Goal: Task Accomplishment & Management: Manage account settings

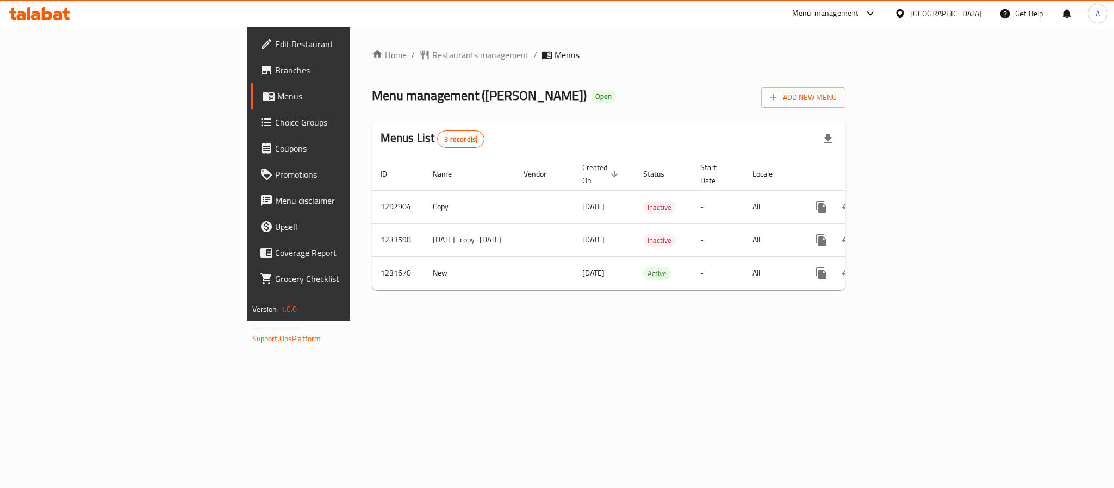
click at [904, 10] on icon at bounding box center [900, 13] width 8 height 9
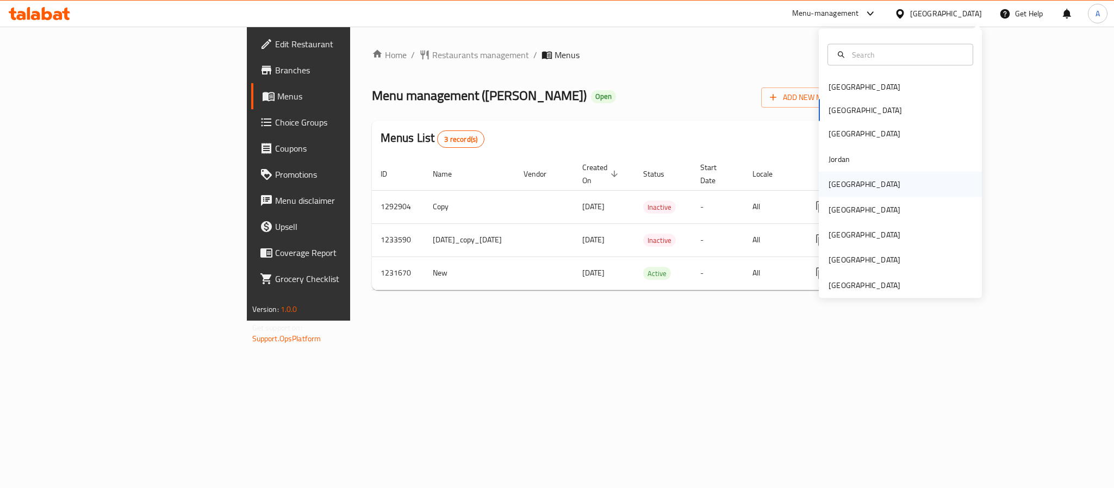
click at [845, 183] on div "[GEOGRAPHIC_DATA]" at bounding box center [864, 184] width 89 height 25
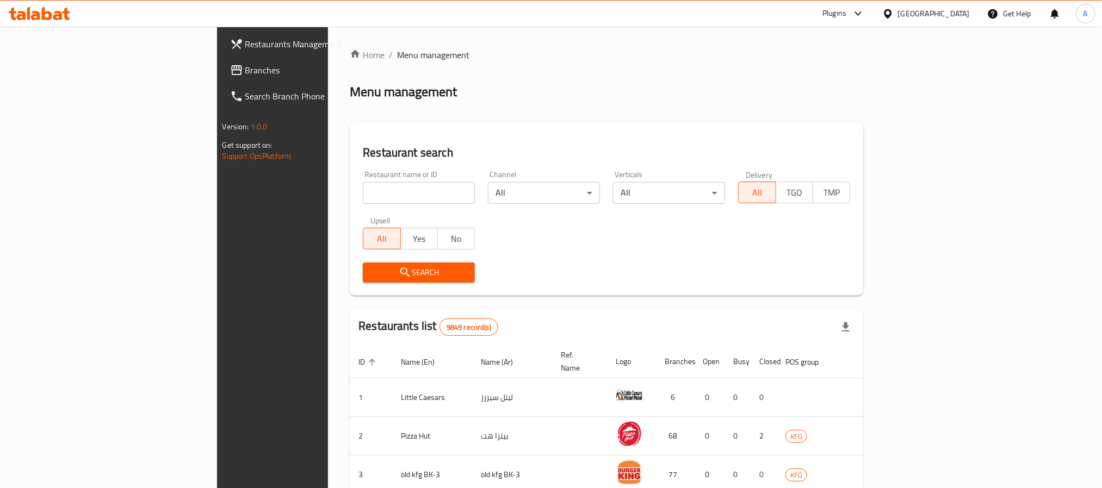
click at [363, 196] on input "search" at bounding box center [419, 193] width 112 height 22
paste input "701631"
type input "701631"
click button "Search" at bounding box center [419, 273] width 112 height 20
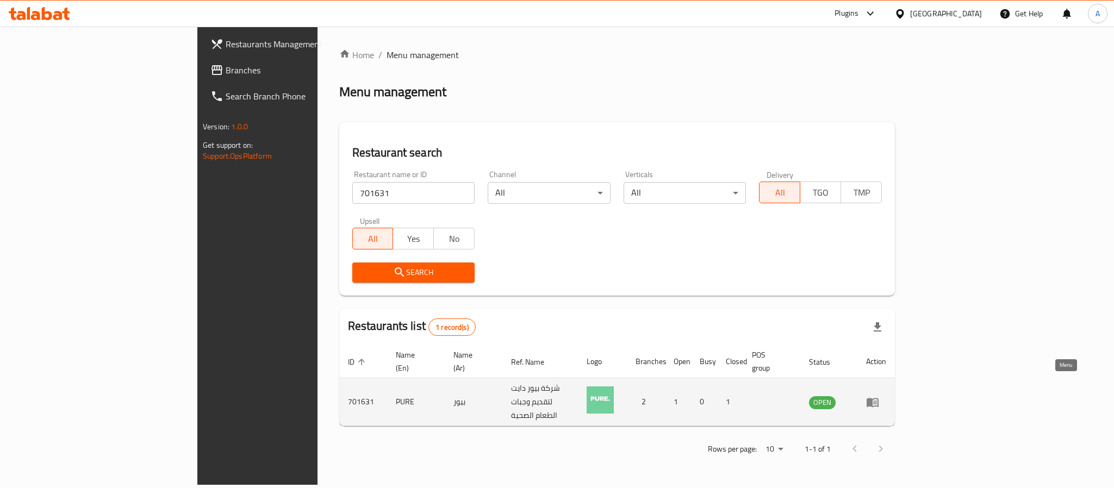
click at [879, 398] on icon "enhanced table" at bounding box center [873, 402] width 12 height 9
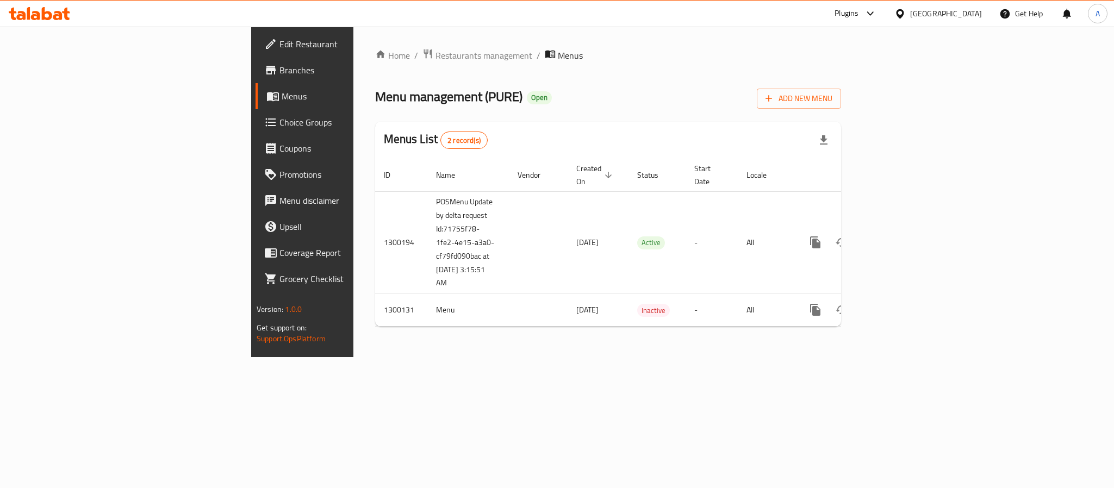
click at [863, 357] on div "Home / Restaurants management / Menus Menu management ( PURE ) Open Add New Men…" at bounding box center [607, 192] width 509 height 331
drag, startPoint x: 1062, startPoint y: 379, endPoint x: 1066, endPoint y: 338, distance: 41.4
click at [863, 357] on div "Home / Restaurants management / Menus Menu management ( PURE ) Open Add New Men…" at bounding box center [607, 192] width 509 height 331
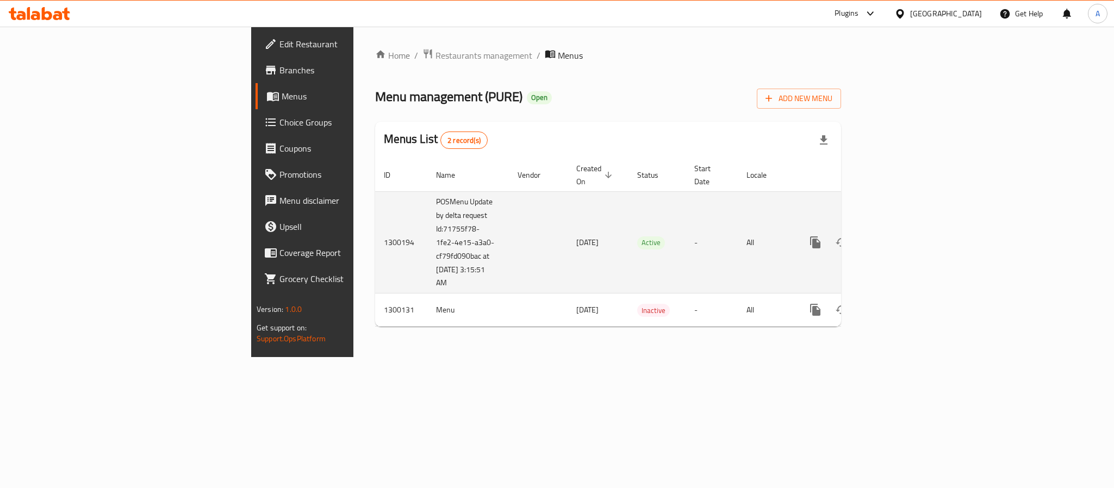
click at [899, 238] on icon "enhanced table" at bounding box center [894, 243] width 10 height 10
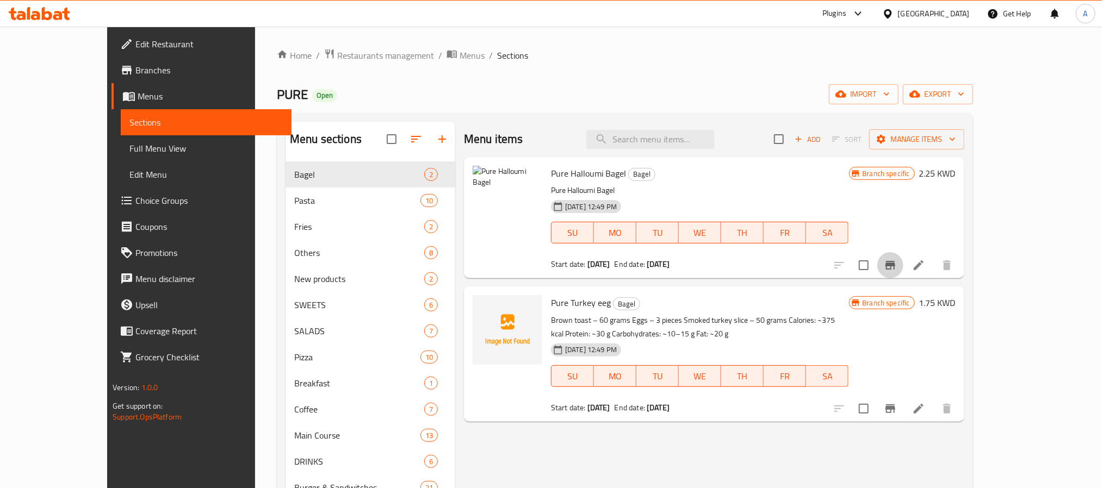
click at [895, 266] on icon "Branch-specific-item" at bounding box center [890, 265] width 10 height 9
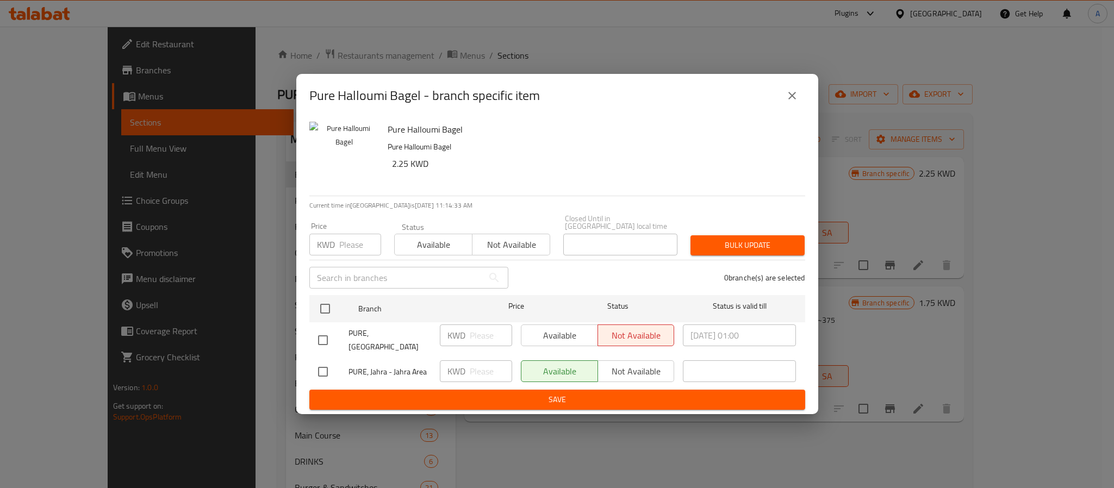
click at [792, 102] on icon "close" at bounding box center [792, 95] width 13 height 13
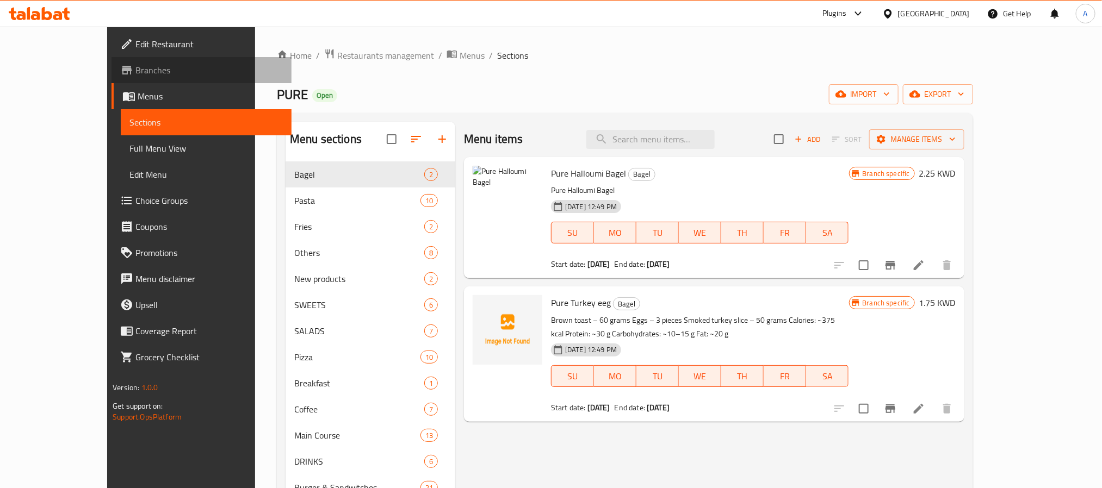
click at [135, 69] on span "Branches" at bounding box center [208, 70] width 147 height 13
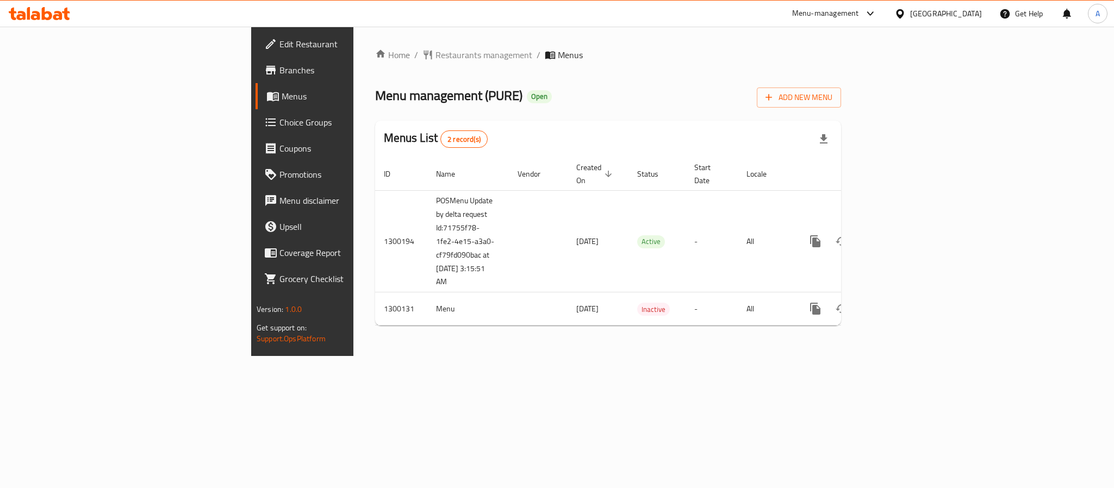
click at [279, 124] on span "Choice Groups" at bounding box center [353, 122] width 149 height 13
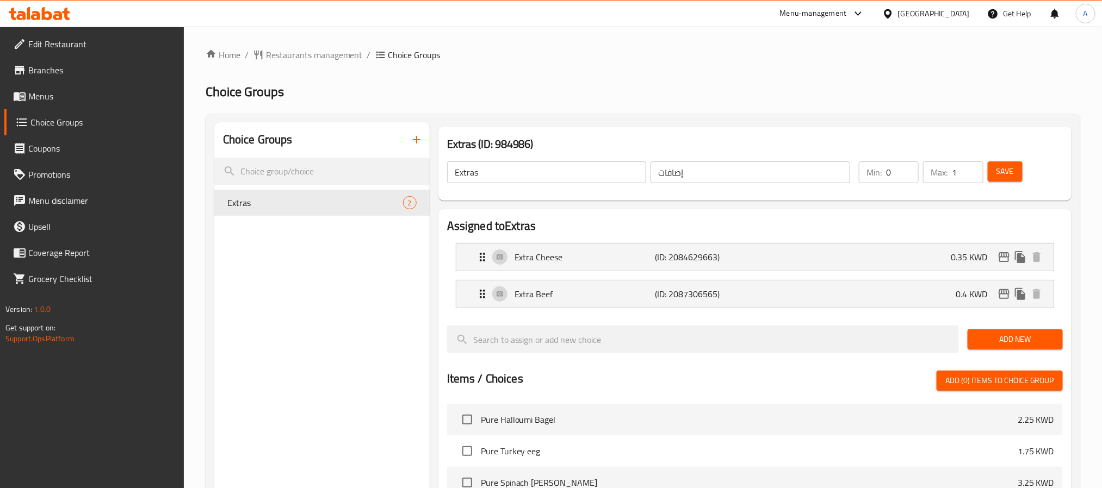
click at [1078, 327] on div "Choice Groups Extras 2 Extras (ID: 984986) Extras ​ إضافات ​ Min: 0 ​ Max: 1 ​ …" at bounding box center [643, 452] width 874 height 677
click at [53, 90] on span "Menus" at bounding box center [101, 96] width 147 height 13
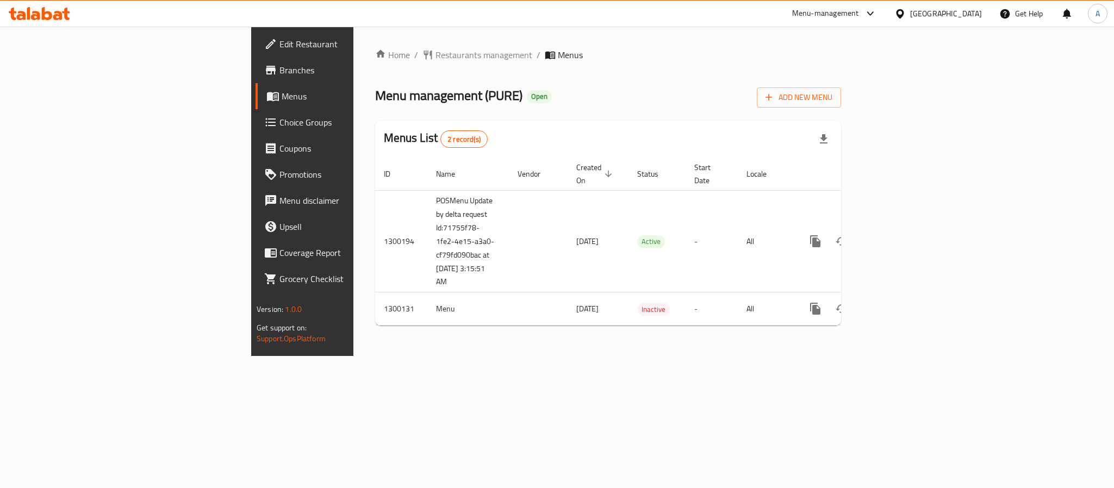
click at [279, 125] on span "Choice Groups" at bounding box center [353, 122] width 149 height 13
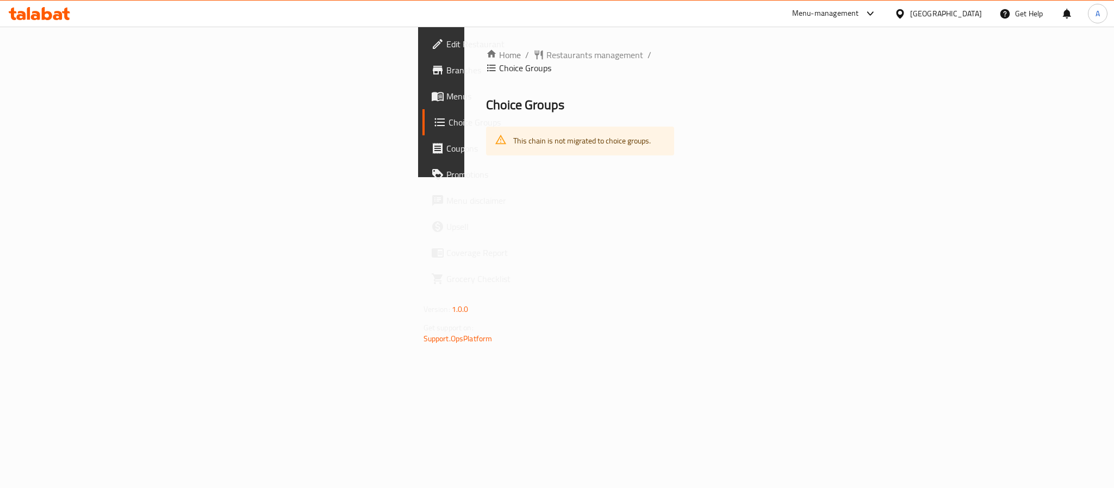
click at [449, 116] on span "Choice Groups" at bounding box center [522, 122] width 147 height 13
click at [446, 94] on span "Menus" at bounding box center [520, 96] width 149 height 13
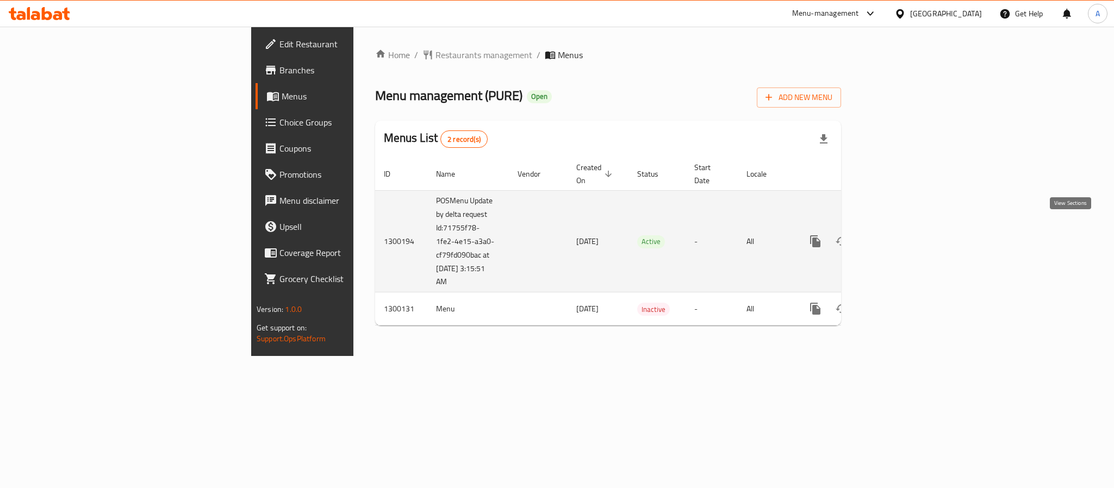
click at [900, 235] on icon "enhanced table" at bounding box center [893, 241] width 13 height 13
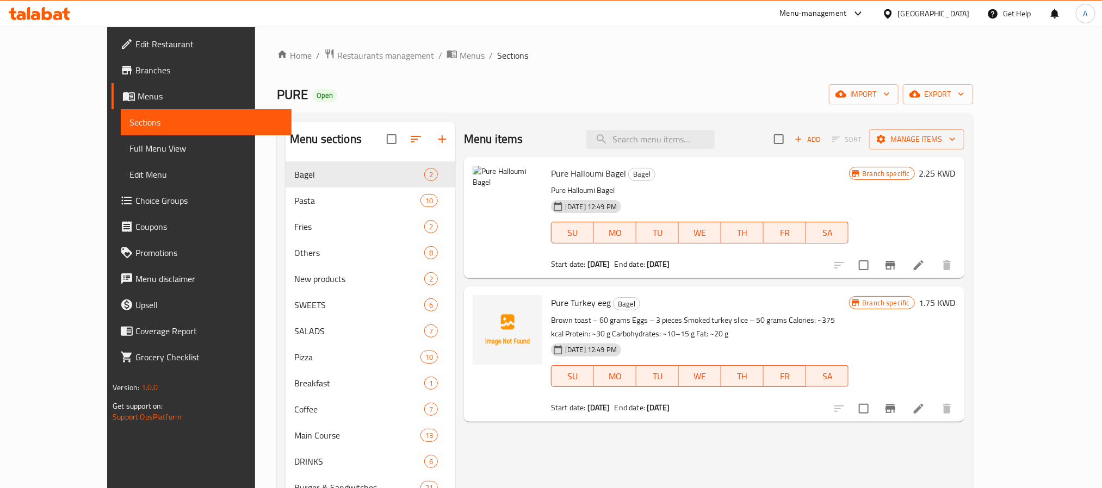
click at [135, 201] on span "Choice Groups" at bounding box center [208, 200] width 147 height 13
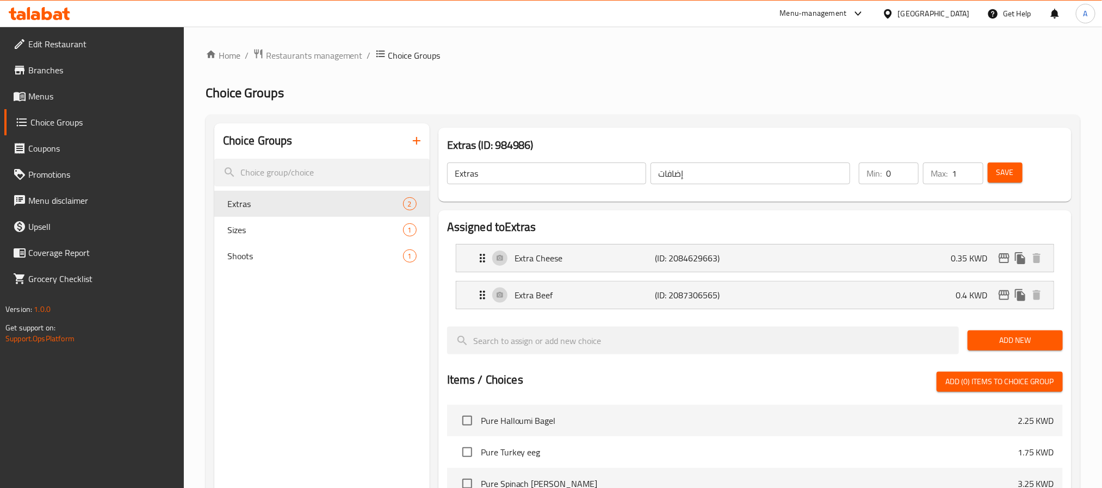
drag, startPoint x: 892, startPoint y: 33, endPoint x: 891, endPoint y: 18, distance: 14.2
click at [892, 33] on div "Home / Restaurants management / Choice Groups Choice Groups Choice Groups Extra…" at bounding box center [643, 420] width 918 height 787
click at [847, 9] on div "Menu-management" at bounding box center [813, 13] width 67 height 13
click at [807, 126] on div "Incentive Orchestrator" at bounding box center [797, 124] width 74 height 12
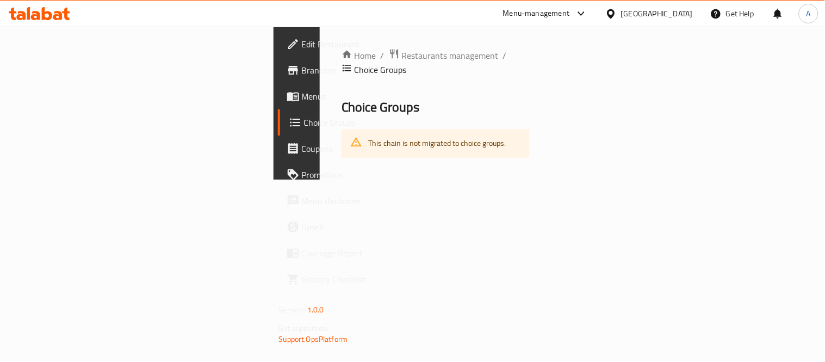
click at [672, 11] on div "[GEOGRAPHIC_DATA]" at bounding box center [657, 14] width 72 height 12
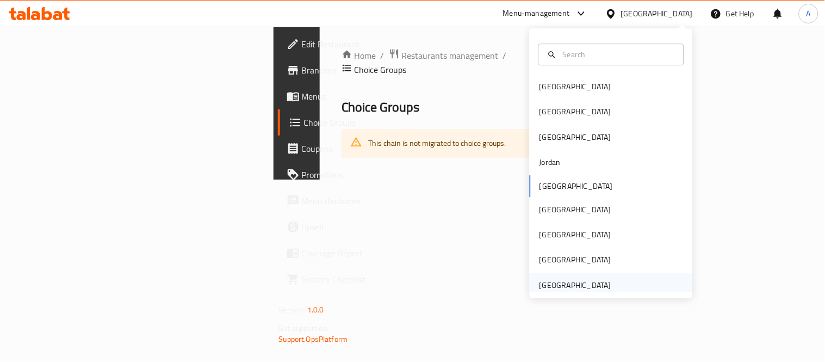
click at [581, 287] on div "United Arab Emirates" at bounding box center [575, 285] width 72 height 12
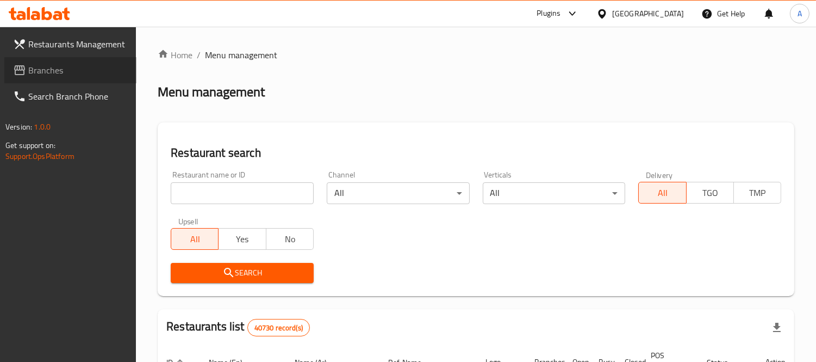
click at [48, 77] on span "Branches" at bounding box center [77, 70] width 99 height 13
